Goal: Complete Application Form: Complete application form

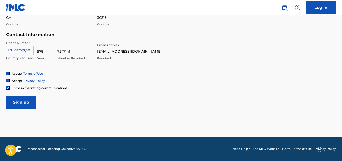
click at [24, 97] on input "Sign up" at bounding box center [21, 102] width 30 height 13
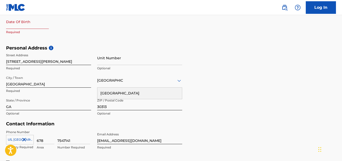
select select "7"
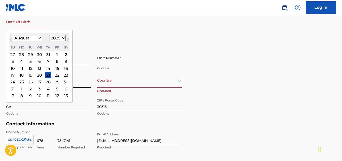
click at [24, 15] on input "text" at bounding box center [27, 22] width 43 height 14
click at [55, 36] on select "1899 1900 1901 1902 1903 1904 1905 1906 1907 1908 1909 1910 1911 1912 1913 1914…" at bounding box center [58, 38] width 16 height 6
select select "1995"
click at [50, 35] on select "1899 1900 1901 1902 1903 1904 1905 1906 1907 1908 1909 1910 1911 1912 1913 1914…" at bounding box center [58, 38] width 16 height 6
click at [37, 39] on select "January February March April May June July August September October November De…" at bounding box center [27, 38] width 29 height 6
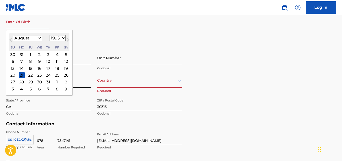
select select "5"
click at [13, 35] on select "January February March April May June July August September October November De…" at bounding box center [27, 38] width 29 height 6
click at [24, 81] on div "26" at bounding box center [22, 82] width 6 height 6
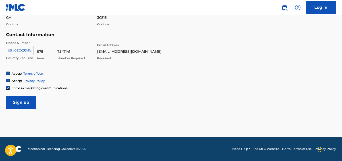
click at [12, 100] on input "Sign up" at bounding box center [21, 102] width 30 height 13
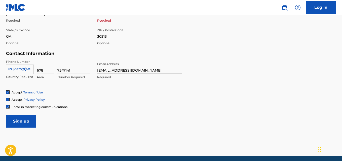
scroll to position [218, 0]
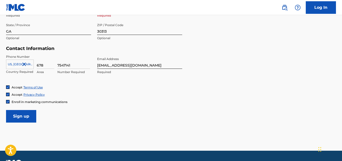
click at [21, 112] on input "Sign up" at bounding box center [21, 116] width 30 height 13
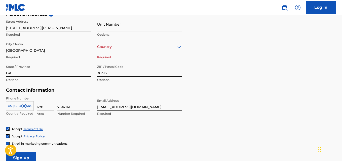
scroll to position [168, 0]
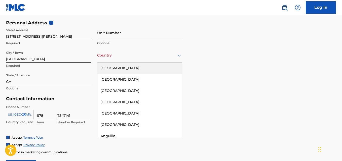
click at [115, 60] on div "Country [GEOGRAPHIC_DATA]" at bounding box center [139, 55] width 85 height 14
click at [115, 69] on div "[GEOGRAPHIC_DATA]" at bounding box center [139, 68] width 85 height 11
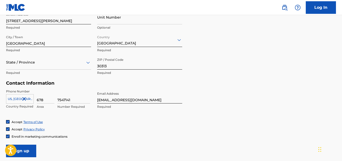
scroll to position [182, 0]
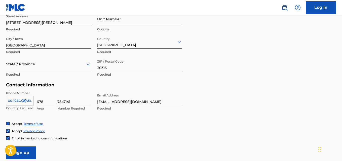
click at [56, 65] on div at bounding box center [48, 64] width 85 height 6
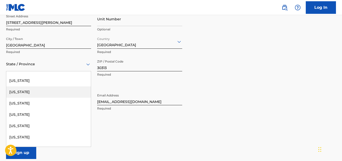
scroll to position [101, 0]
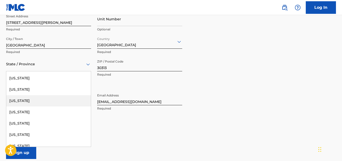
click at [21, 102] on div "[US_STATE]" at bounding box center [48, 100] width 85 height 11
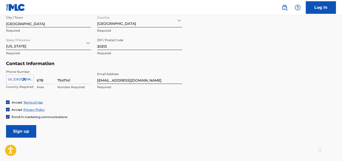
scroll to position [232, 0]
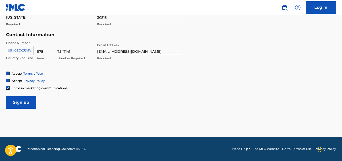
click at [28, 103] on input "Sign up" at bounding box center [21, 102] width 30 height 13
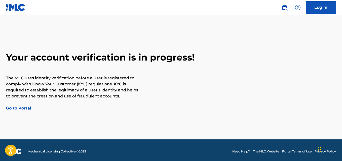
click at [22, 110] on link "Go to Portal" at bounding box center [18, 108] width 25 height 5
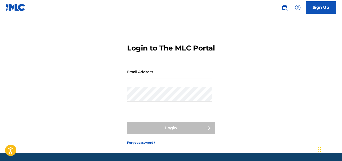
click at [145, 79] on input "Email Address" at bounding box center [169, 72] width 85 height 14
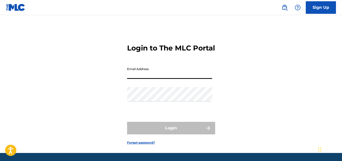
type input "[EMAIL_ADDRESS][DOMAIN_NAME]"
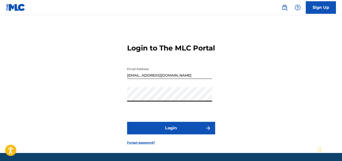
click at [197, 135] on button "Login" at bounding box center [171, 128] width 88 height 13
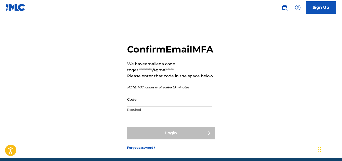
click at [171, 107] on input "Code" at bounding box center [169, 99] width 85 height 14
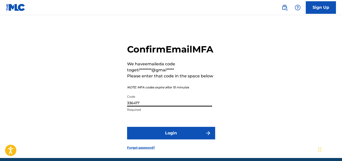
type input "336477"
click at [203, 140] on button "Login" at bounding box center [171, 133] width 88 height 13
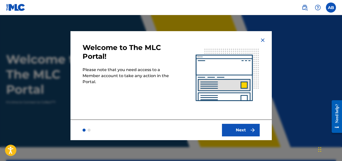
click at [241, 129] on button "Next" at bounding box center [241, 130] width 38 height 13
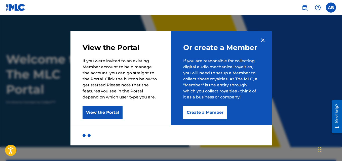
click at [216, 113] on button "Create a Member" at bounding box center [205, 112] width 44 height 13
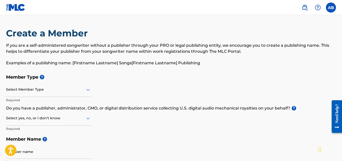
click at [78, 89] on div at bounding box center [48, 90] width 85 height 6
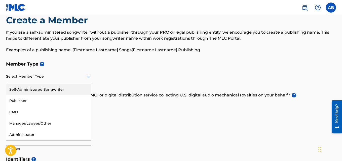
scroll to position [25, 0]
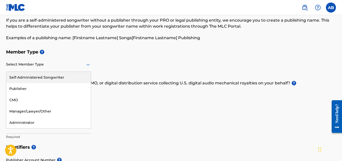
click at [64, 79] on div "Self-Administered Songwriter" at bounding box center [48, 77] width 85 height 11
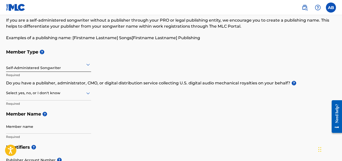
click at [73, 94] on div at bounding box center [48, 93] width 85 height 6
click at [51, 116] on div "No" at bounding box center [48, 117] width 85 height 11
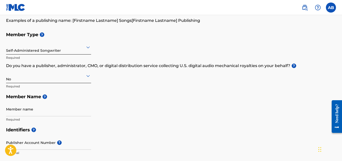
scroll to position [50, 0]
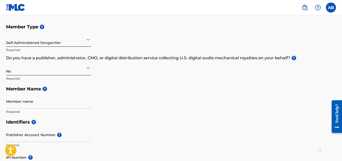
click at [47, 103] on input "Member name" at bounding box center [48, 101] width 85 height 14
type input "[PERSON_NAME]"
click at [18, 127] on h5 "Identifiers ?" at bounding box center [171, 122] width 330 height 11
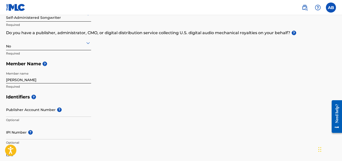
click at [45, 110] on input "Publisher Account Number ?" at bounding box center [48, 110] width 85 height 14
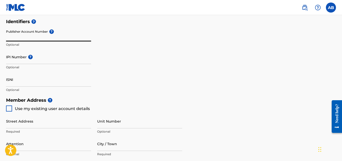
scroll to position [176, 0]
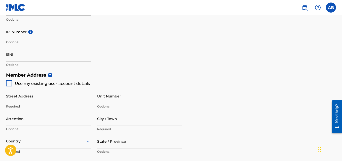
click at [66, 100] on input "Street Address" at bounding box center [48, 96] width 85 height 14
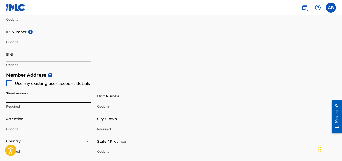
type input "[STREET_ADDRESS][PERSON_NAME]"
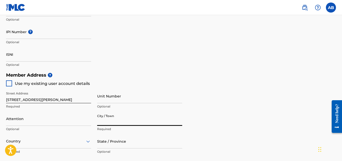
click at [104, 120] on input "City / Town" at bounding box center [139, 119] width 85 height 14
type input "[GEOGRAPHIC_DATA]"
type input "GA"
type input "30319"
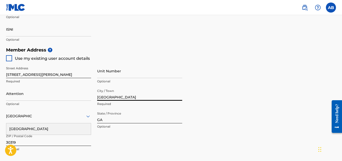
scroll to position [226, 0]
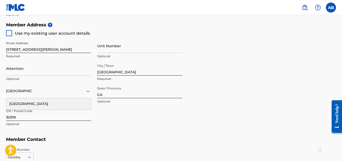
click at [100, 121] on div "Street Address [STREET_ADDRESS][GEOGRAPHIC_DATA][PERSON_NAME] Unit Number Optio…" at bounding box center [94, 84] width 176 height 96
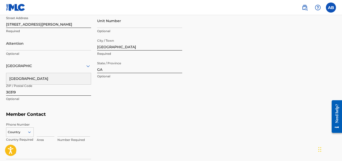
scroll to position [277, 0]
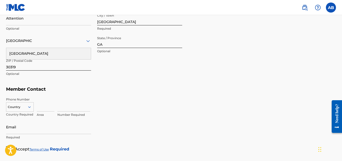
click at [37, 104] on input at bounding box center [46, 104] width 18 height 14
type input "678"
type input "7547141"
click at [41, 126] on input "Email" at bounding box center [48, 127] width 85 height 14
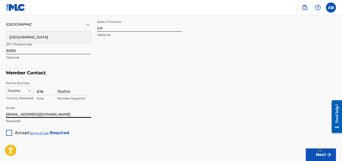
scroll to position [302, 0]
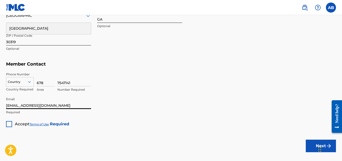
type input "[EMAIL_ADDRESS][DOMAIN_NAME]"
click at [16, 123] on span "Accept" at bounding box center [22, 124] width 15 height 5
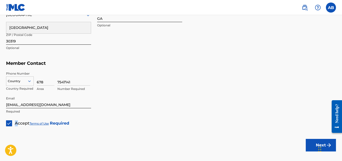
scroll to position [305, 0]
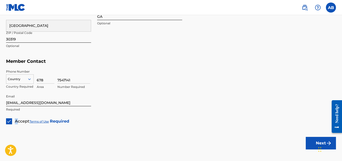
click at [316, 143] on button "Next" at bounding box center [321, 143] width 30 height 13
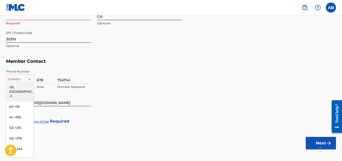
click at [14, 77] on div at bounding box center [19, 79] width 27 height 6
drag, startPoint x: 23, startPoint y: 87, endPoint x: 21, endPoint y: 110, distance: 23.0
click at [21, 110] on div "[GEOGRAPHIC_DATA], [GEOGRAPHIC_DATA] +1 AF +93 AL +355 DZ +213 AD +376 AO +244 …" at bounding box center [19, 119] width 27 height 75
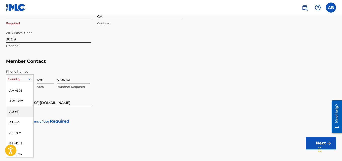
scroll to position [0, 0]
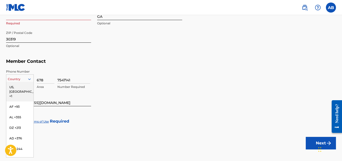
click at [20, 88] on div "US, [GEOGRAPHIC_DATA] +1" at bounding box center [19, 92] width 27 height 20
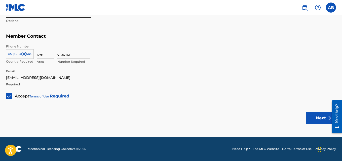
click at [325, 119] on button "Next" at bounding box center [321, 118] width 30 height 13
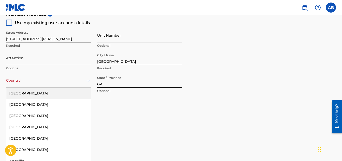
scroll to position [239, 0]
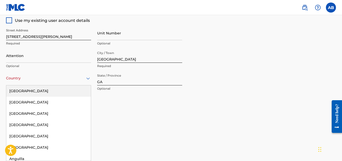
click at [34, 81] on div at bounding box center [48, 78] width 85 height 6
click at [35, 90] on div "[GEOGRAPHIC_DATA]" at bounding box center [48, 91] width 85 height 11
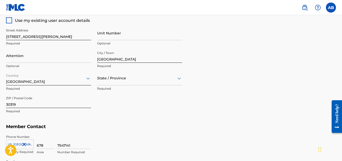
scroll to position [289, 0]
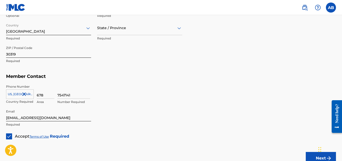
click at [311, 155] on button "Next" at bounding box center [321, 158] width 30 height 13
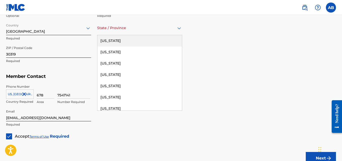
click at [104, 32] on div "State / Province" at bounding box center [139, 28] width 85 height 14
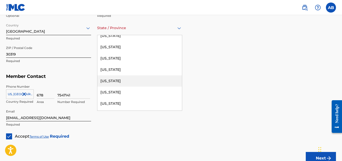
scroll to position [75, 0]
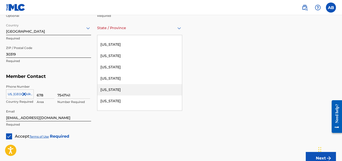
click at [110, 91] on div "[US_STATE]" at bounding box center [139, 89] width 85 height 11
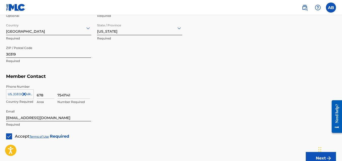
click at [312, 154] on button "Next" at bounding box center [321, 158] width 30 height 13
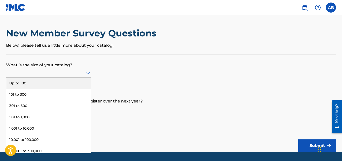
click at [79, 73] on div at bounding box center [48, 73] width 85 height 6
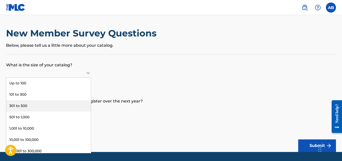
click at [57, 102] on div "301 to 500" at bounding box center [48, 105] width 85 height 11
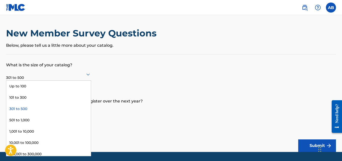
click at [86, 72] on icon at bounding box center [88, 74] width 6 height 6
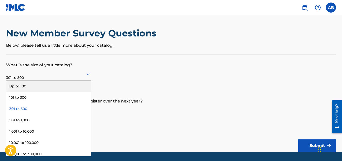
click at [129, 88] on form "What is the size of your catalog? 9 results available. Use Up and Down to choos…" at bounding box center [171, 104] width 330 height 98
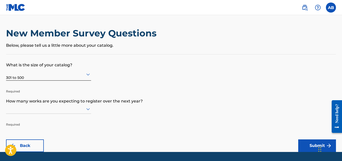
scroll to position [15, 0]
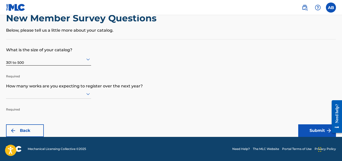
click at [84, 99] on div at bounding box center [48, 94] width 85 height 10
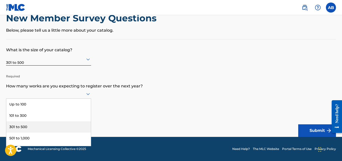
click at [59, 126] on div "301 to 500" at bounding box center [48, 126] width 85 height 11
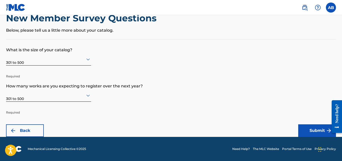
click at [317, 128] on button "Submit" at bounding box center [317, 130] width 38 height 13
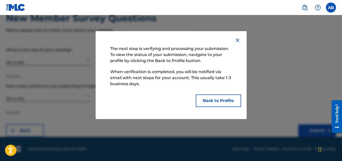
click at [206, 102] on button "Back to Profile" at bounding box center [218, 101] width 45 height 13
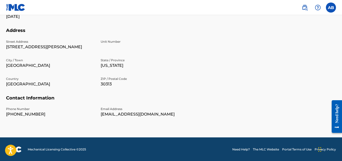
scroll to position [177, 0]
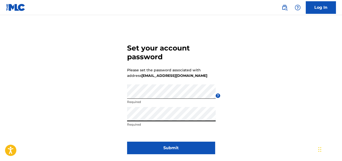
click at [189, 145] on button "Submit" at bounding box center [171, 148] width 88 height 13
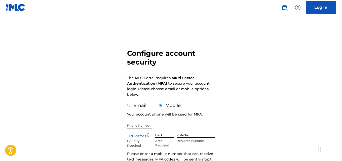
scroll to position [25, 0]
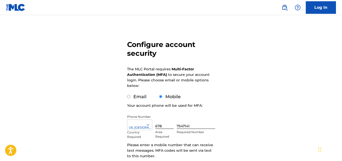
click at [130, 98] on input "Email" at bounding box center [128, 96] width 3 height 3
radio input "true"
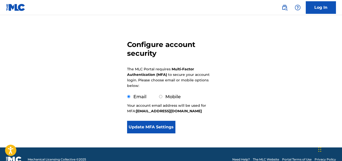
click at [167, 126] on button "Update MFA Settings" at bounding box center [151, 127] width 49 height 13
